Goal: Find specific page/section: Find specific page/section

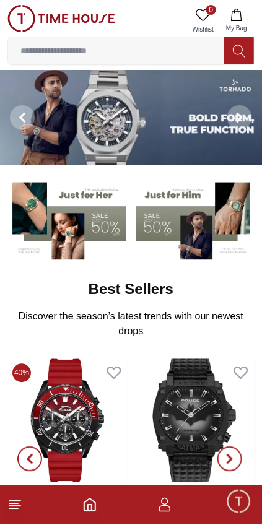
click at [15, 506] on line at bounding box center [14, 506] width 11 height 0
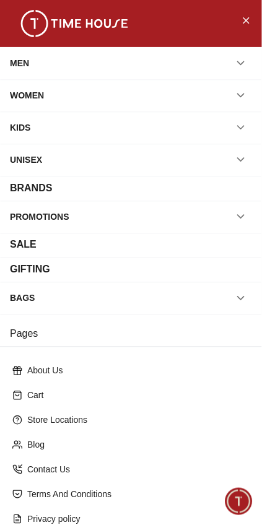
click at [174, 97] on div "WOMEN" at bounding box center [131, 95] width 242 height 22
click at [241, 94] on icon "button" at bounding box center [240, 95] width 12 height 12
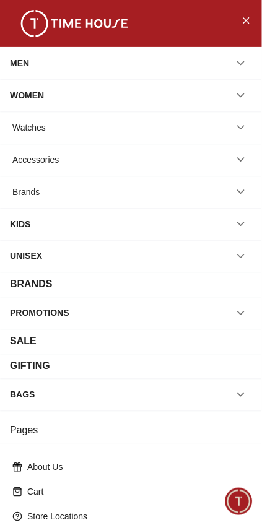
click at [180, 131] on div "Watches" at bounding box center [131, 127] width 242 height 22
click at [121, 134] on div "Watches" at bounding box center [131, 127] width 242 height 22
click at [240, 131] on icon "button" at bounding box center [240, 127] width 12 height 12
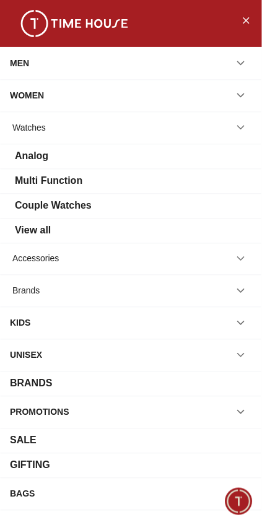
click at [170, 154] on div "Analog" at bounding box center [131, 155] width 242 height 15
click at [197, 152] on div "Analog" at bounding box center [131, 155] width 242 height 15
click at [39, 157] on div "Analog" at bounding box center [31, 155] width 33 height 15
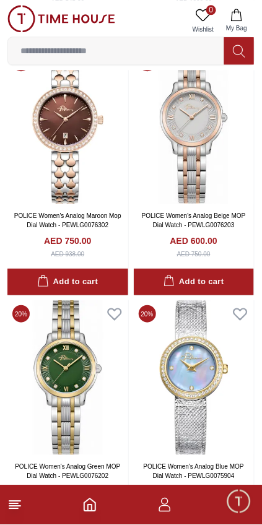
scroll to position [330, 0]
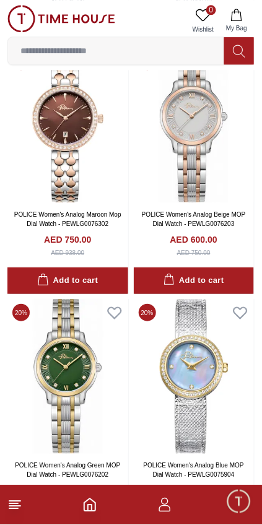
click at [16, 505] on icon at bounding box center [14, 504] width 15 height 15
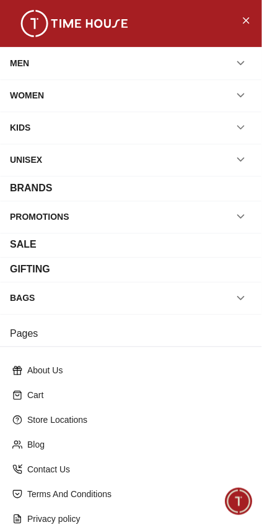
scroll to position [84, 0]
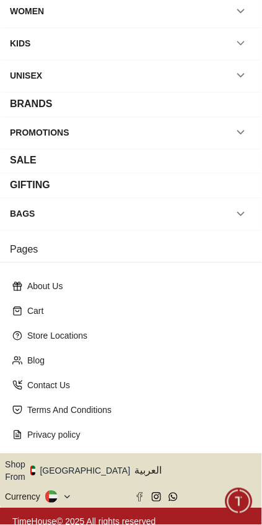
click at [135, 466] on icon "button" at bounding box center [137, 470] width 4 height 9
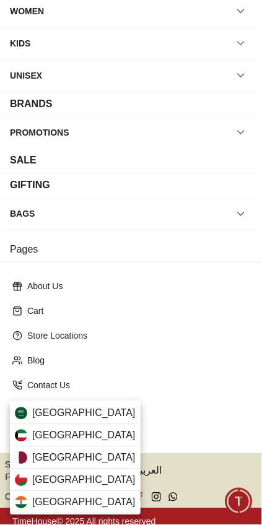
click at [47, 439] on span "[GEOGRAPHIC_DATA]" at bounding box center [83, 435] width 103 height 15
